Goal: Navigation & Orientation: Find specific page/section

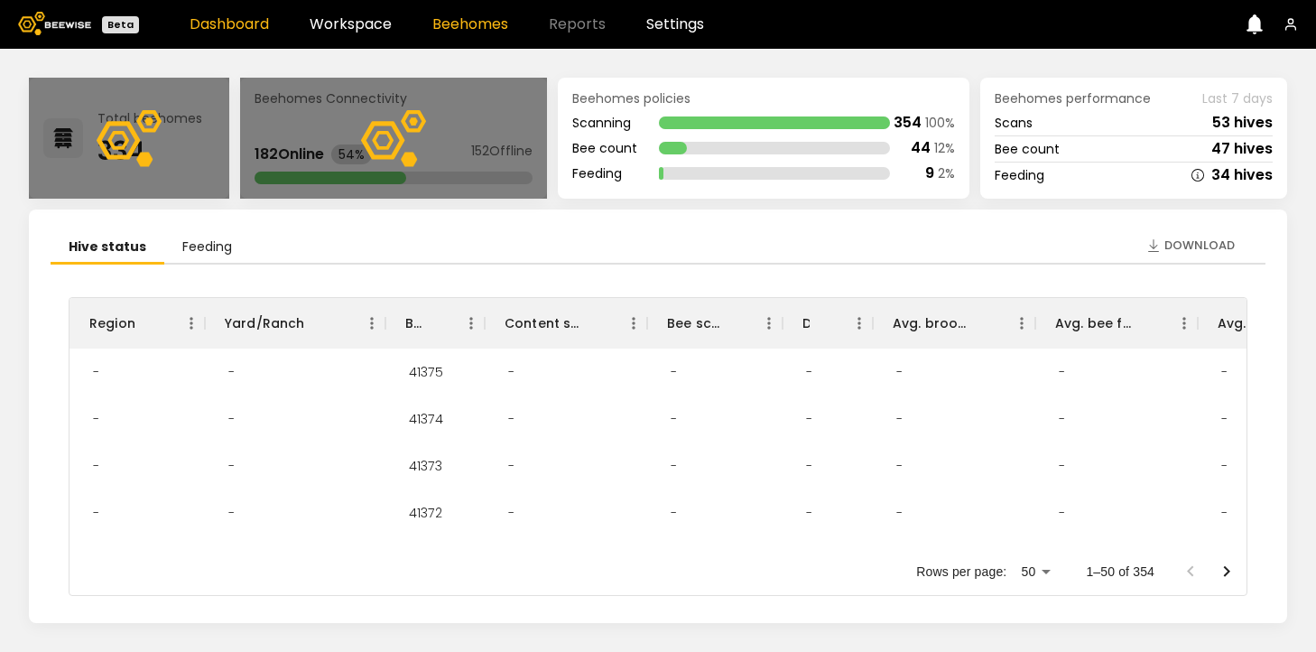
click at [453, 22] on link "Beehomes" at bounding box center [470, 24] width 76 height 14
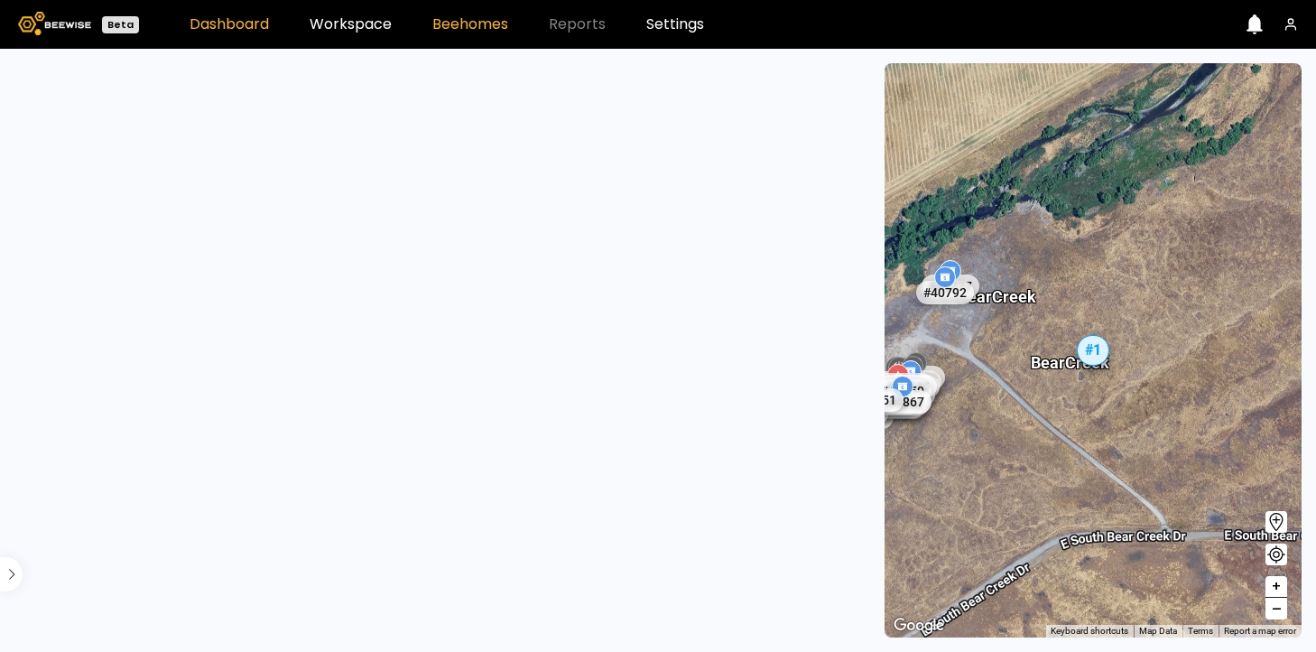
click at [228, 17] on link "Dashboard" at bounding box center [229, 24] width 79 height 14
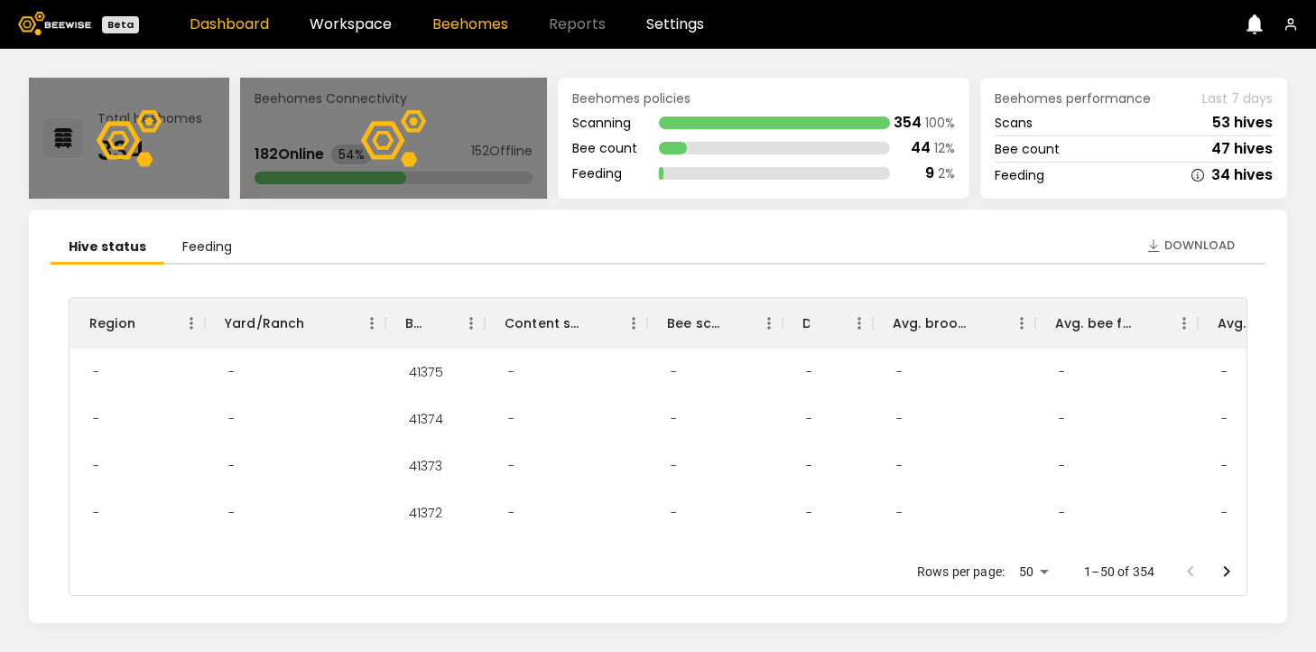
click at [471, 24] on link "Beehomes" at bounding box center [470, 24] width 76 height 14
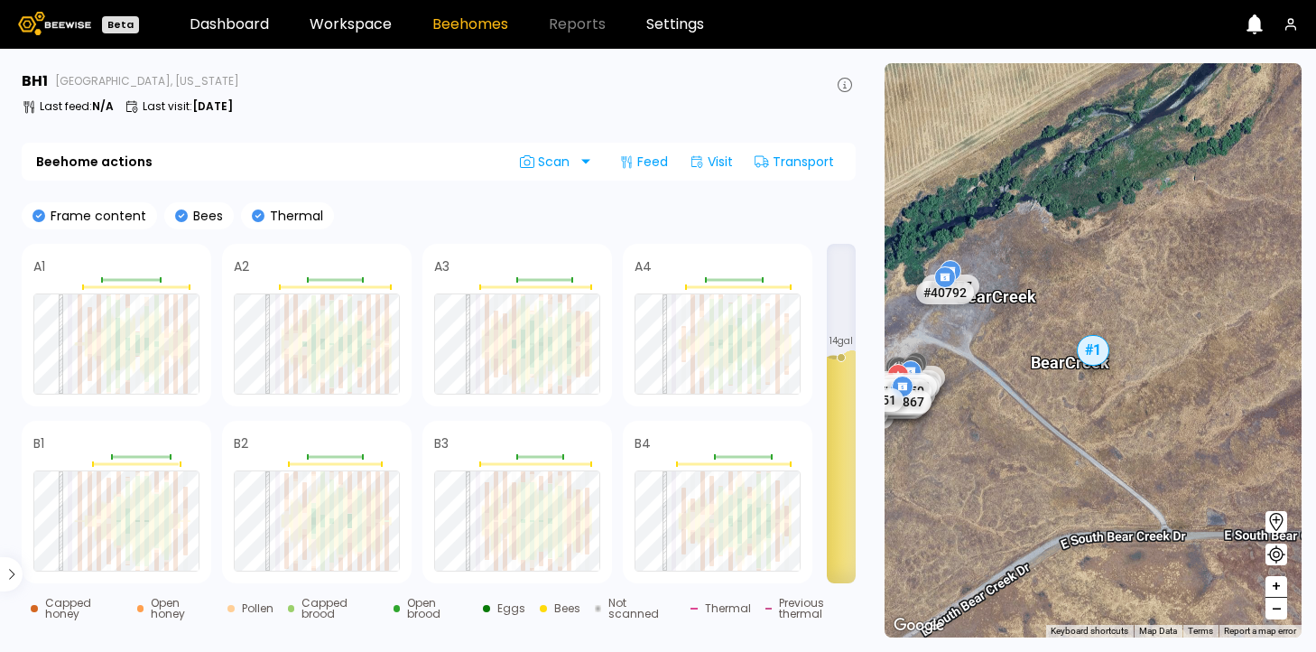
click at [340, 383] on div at bounding box center [341, 377] width 5 height 21
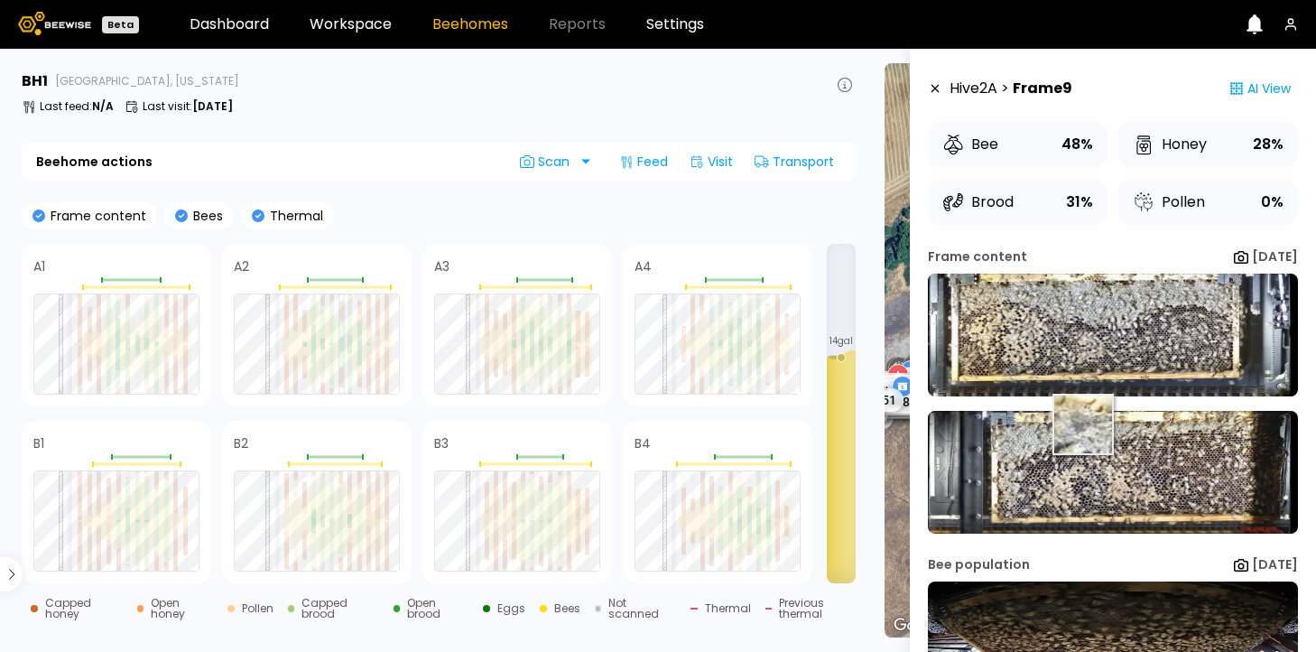
click at [1080, 441] on img at bounding box center [1113, 472] width 370 height 123
